Goal: Browse casually

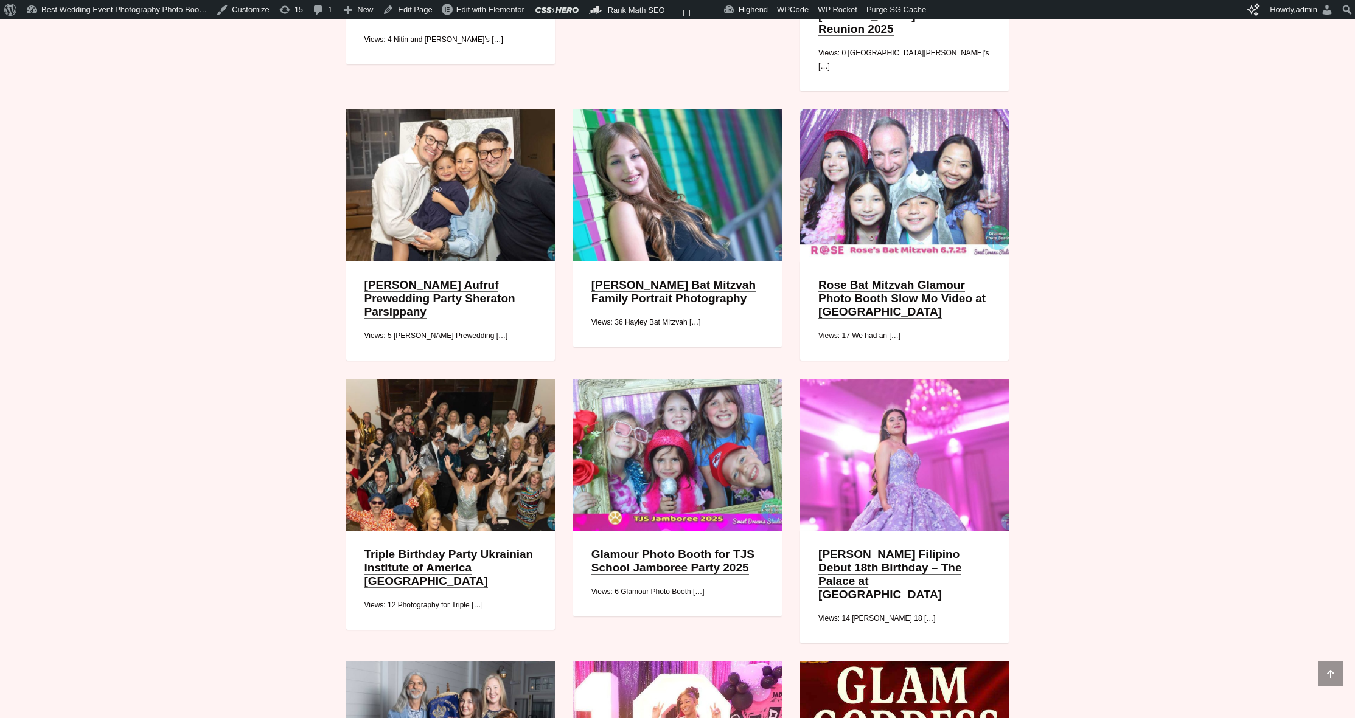
scroll to position [1135, 0]
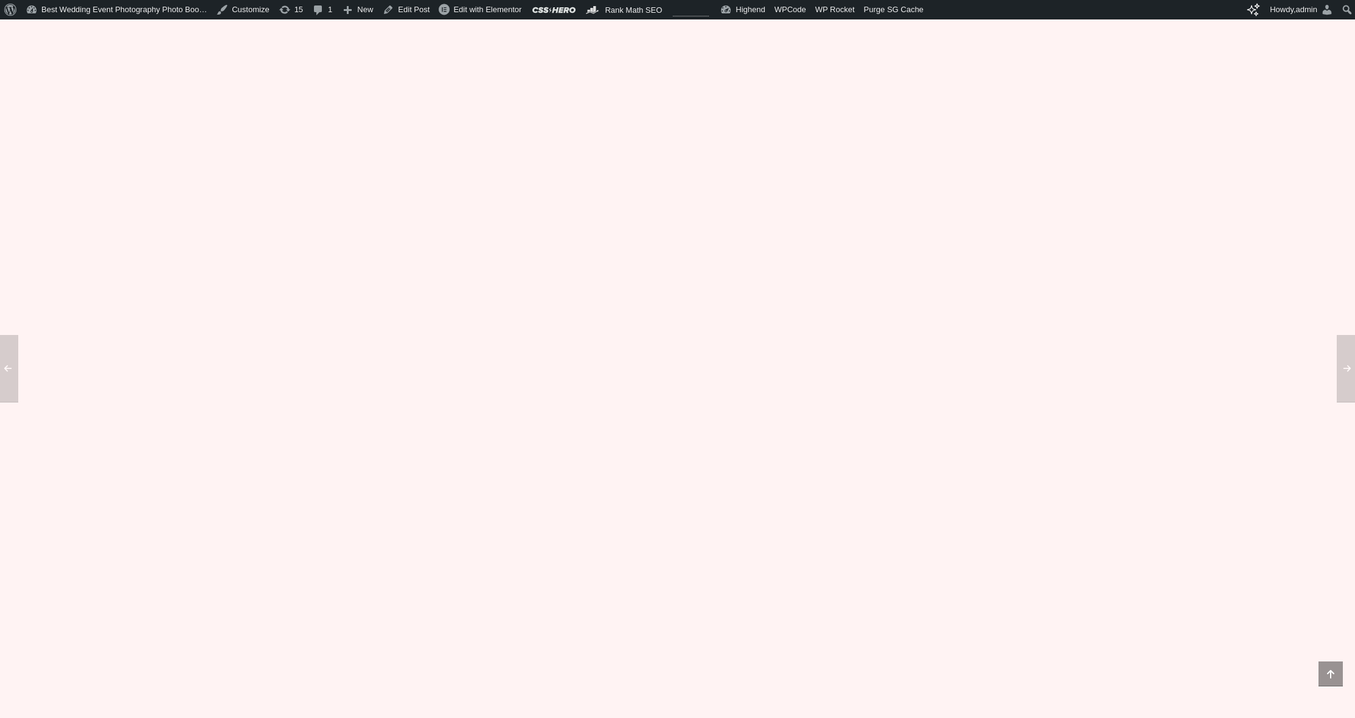
scroll to position [1522, 0]
